Goal: Navigation & Orientation: Find specific page/section

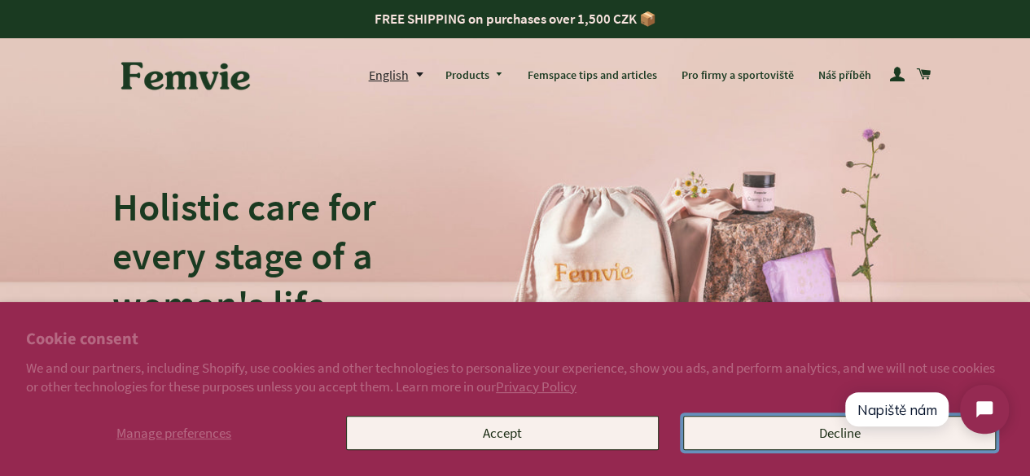
click at [773, 429] on button "Decline" at bounding box center [839, 433] width 313 height 34
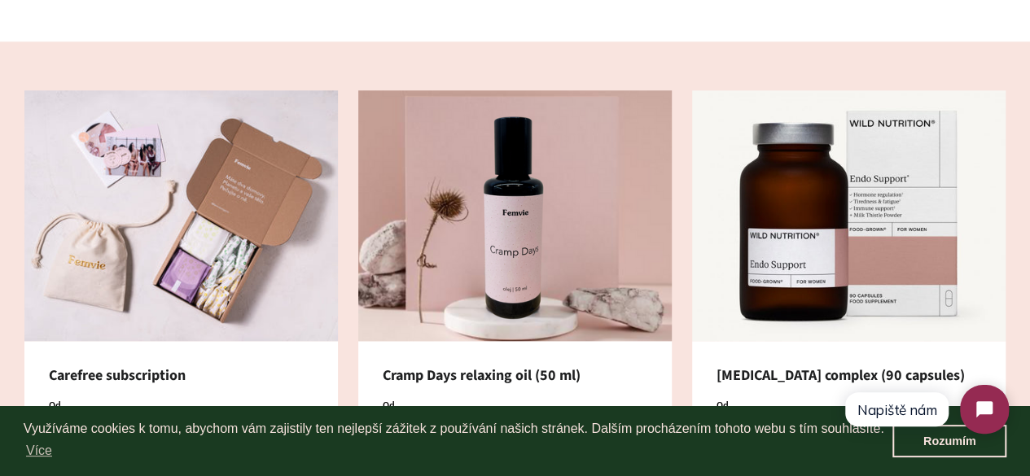
scroll to position [633, 0]
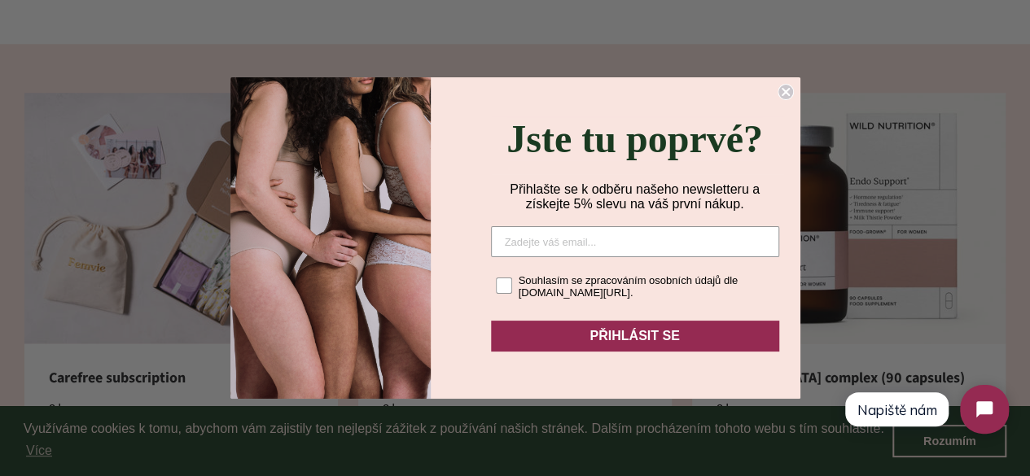
click at [783, 89] on icon "Close dialog" at bounding box center [785, 92] width 7 height 7
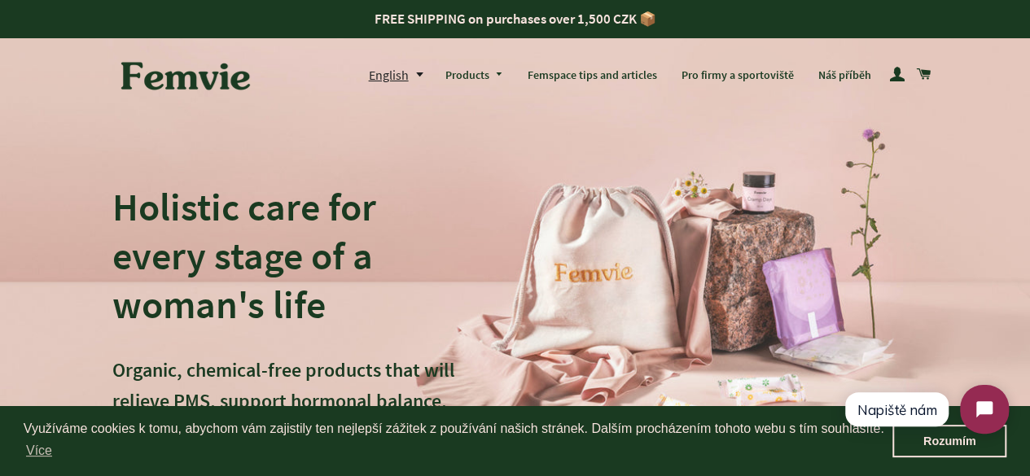
click at [405, 73] on button "English" at bounding box center [400, 75] width 64 height 22
click at [389, 143] on link "English" at bounding box center [403, 145] width 42 height 22
click at [408, 81] on button "English" at bounding box center [400, 75] width 64 height 22
drag, startPoint x: 425, startPoint y: 108, endPoint x: 381, endPoint y: 105, distance: 44.1
click at [381, 105] on li "čeština" at bounding box center [403, 110] width 68 height 32
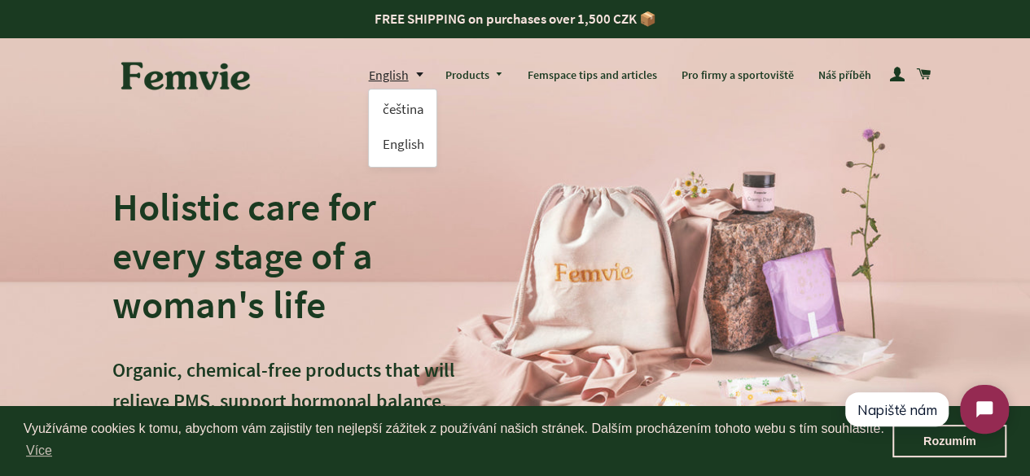
copy link "čeština"
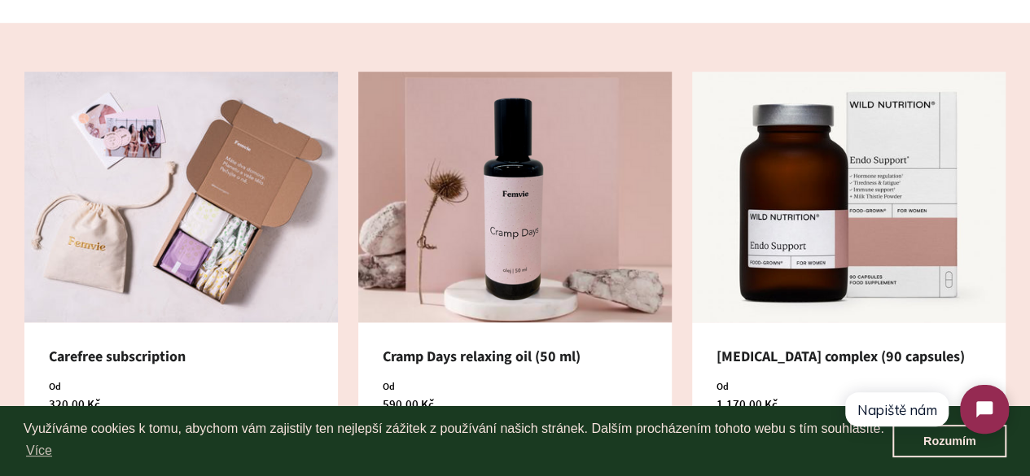
scroll to position [656, 0]
